Goal: Communication & Community: Participate in discussion

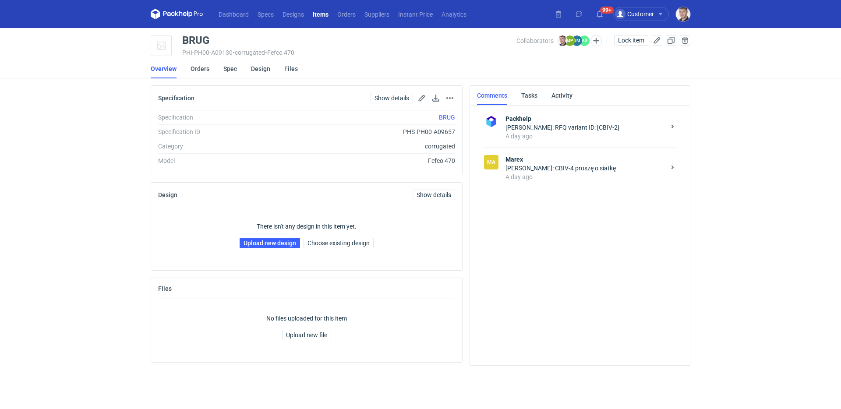
click at [582, 166] on div "Maciej Sikora: CBIV-4 proszę o siatkę" at bounding box center [585, 168] width 160 height 9
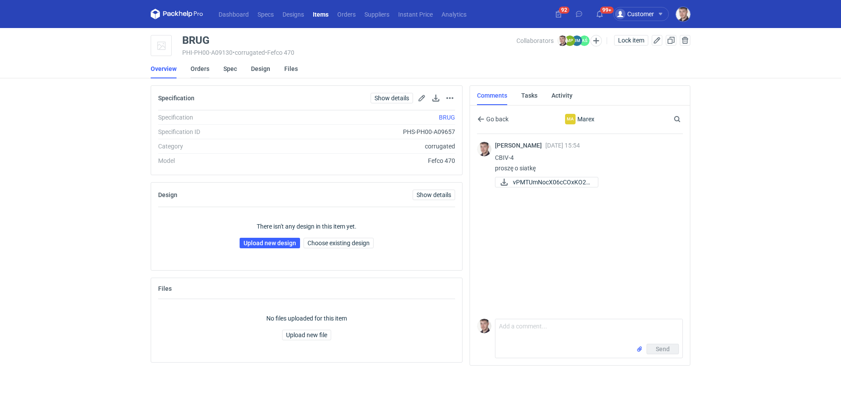
click at [190, 67] on link "Orders" at bounding box center [199, 68] width 19 height 19
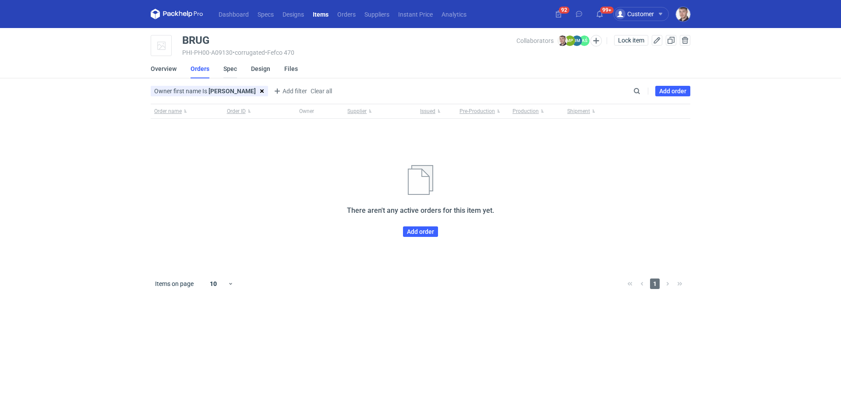
click at [231, 67] on link "Spec" at bounding box center [230, 68] width 14 height 19
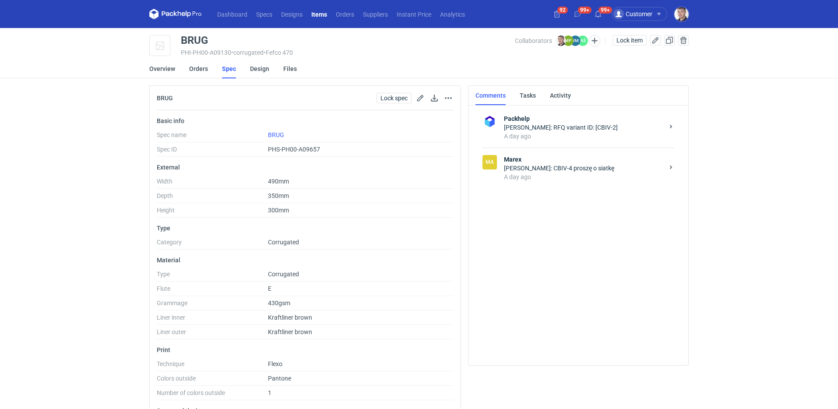
click at [589, 184] on div "Ma Marex Maciej Sikora: CBIV-4 proszę o siatkę A day ago" at bounding box center [579, 168] width 192 height 41
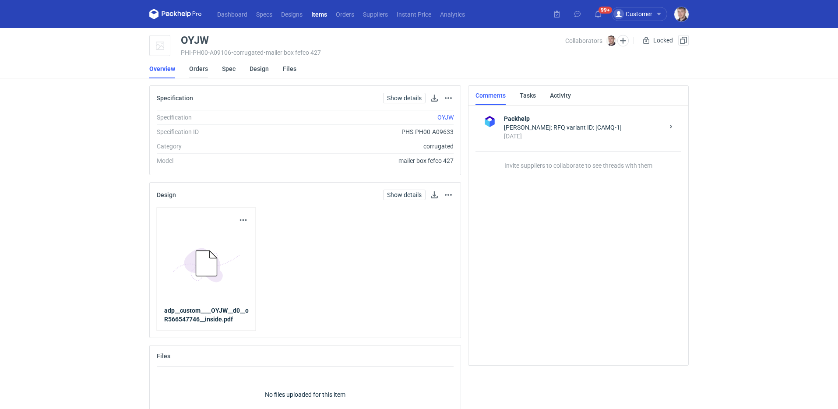
click at [200, 69] on link "Orders" at bounding box center [198, 68] width 19 height 19
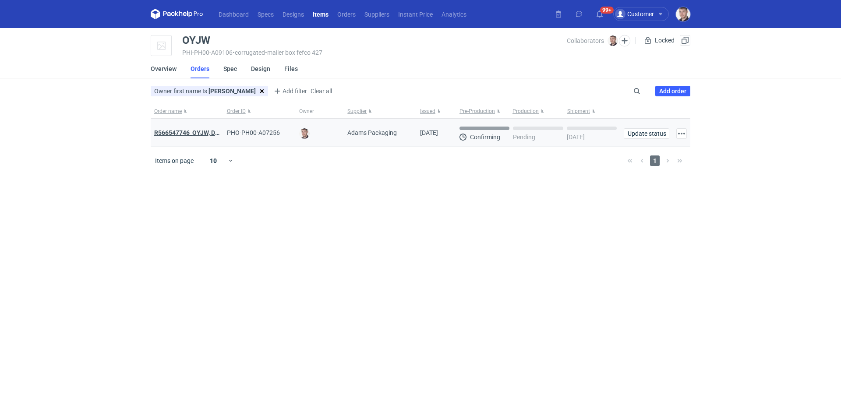
click at [201, 132] on strong "R566547746_OYJW, DJBN, GRPP, KNRI, OYBW, UUIL" at bounding box center [258, 132] width 208 height 7
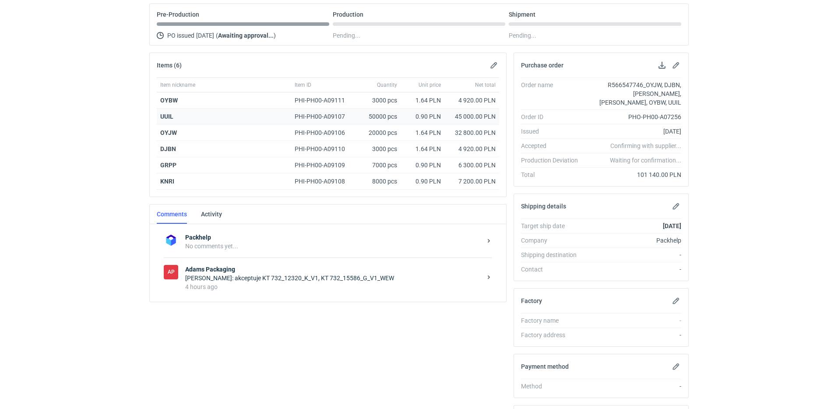
scroll to position [160, 0]
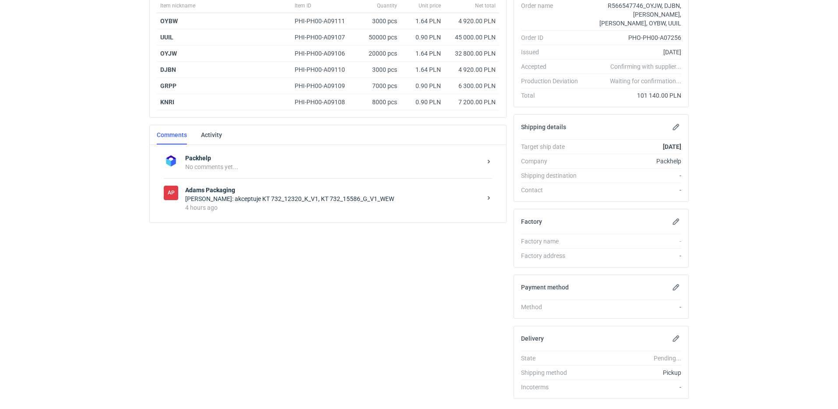
click at [313, 212] on div "4 hours ago" at bounding box center [333, 207] width 296 height 9
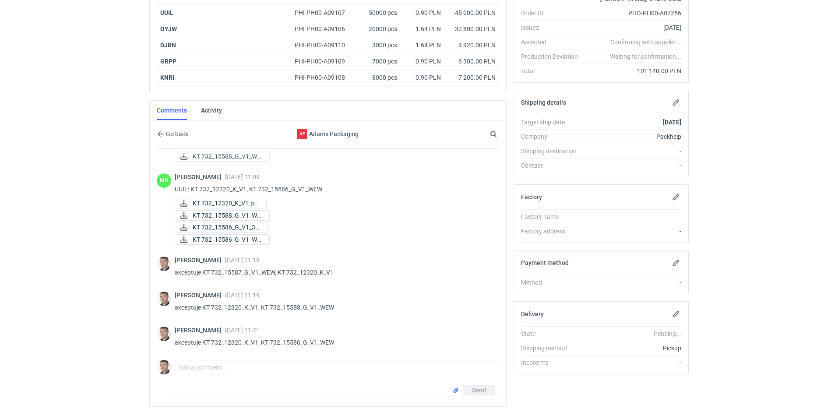
scroll to position [218, 0]
